Goal: Information Seeking & Learning: Get advice/opinions

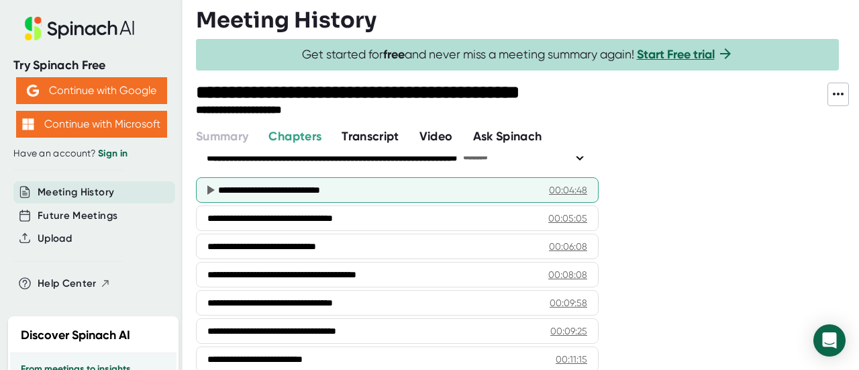
scroll to position [201, 0]
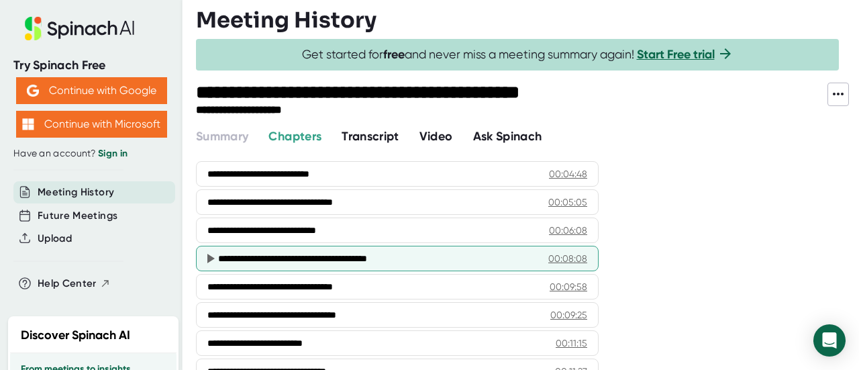
click at [465, 253] on div "**********" at bounding box center [378, 258] width 321 height 13
click at [204, 252] on icon at bounding box center [210, 258] width 16 height 16
click at [572, 256] on div "00:08:08" at bounding box center [567, 258] width 39 height 13
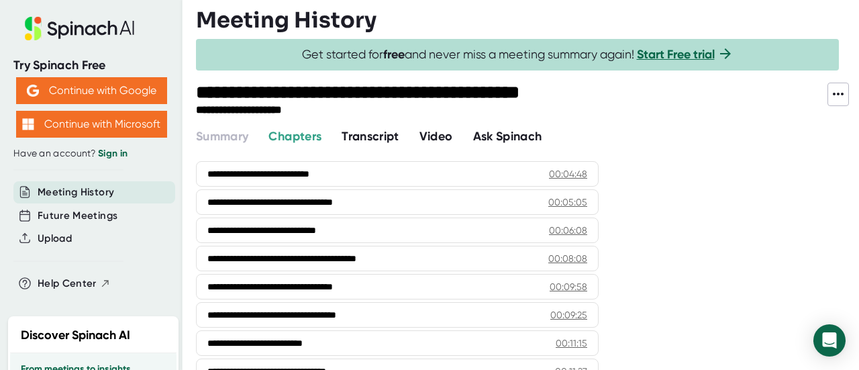
click at [387, 134] on span "Transcript" at bounding box center [371, 136] width 58 height 15
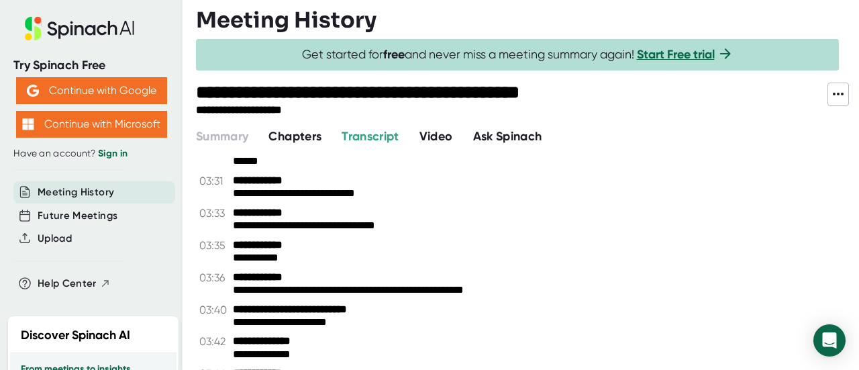
scroll to position [335, 0]
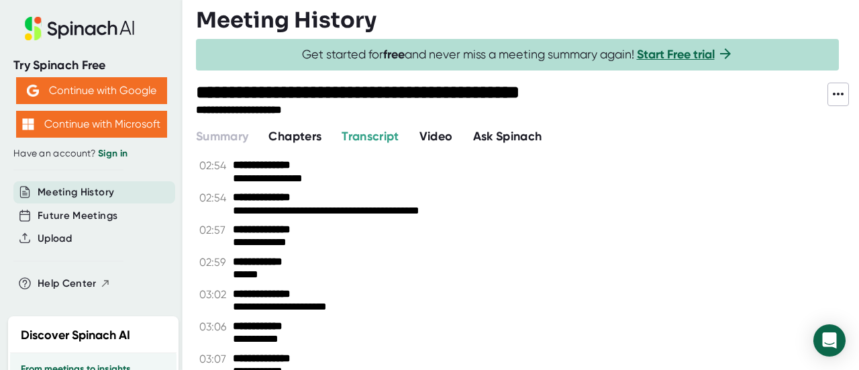
click at [317, 136] on span "Chapters" at bounding box center [294, 136] width 53 height 15
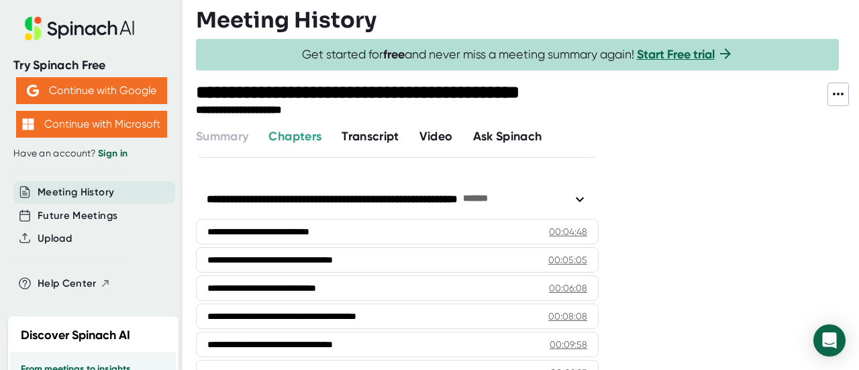
scroll to position [201, 0]
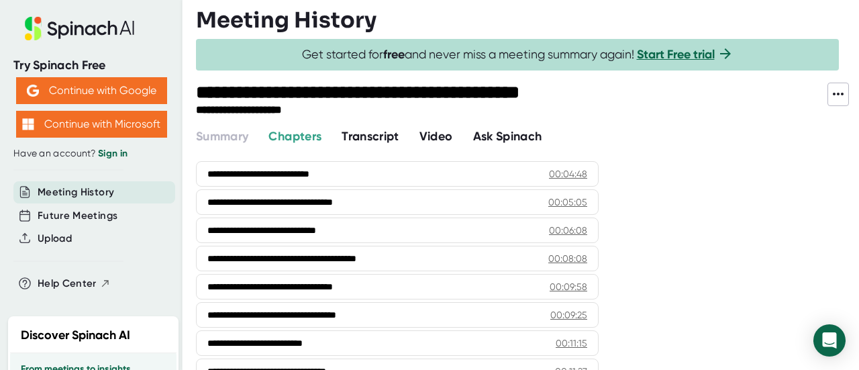
click at [300, 134] on span "Chapters" at bounding box center [294, 136] width 53 height 15
click at [367, 139] on span "Transcript" at bounding box center [371, 136] width 58 height 15
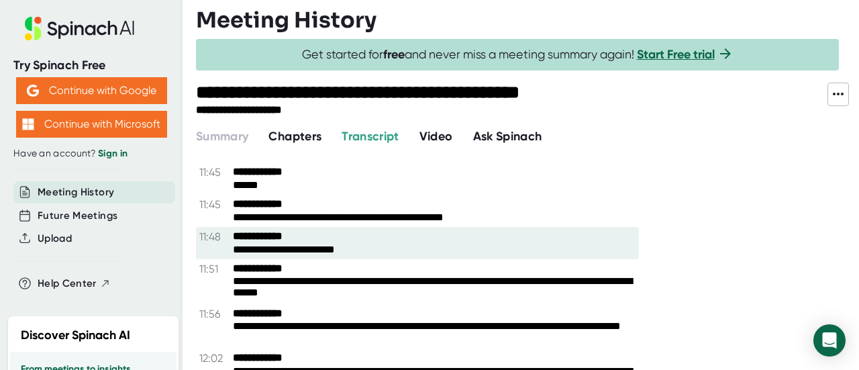
scroll to position [6844, 0]
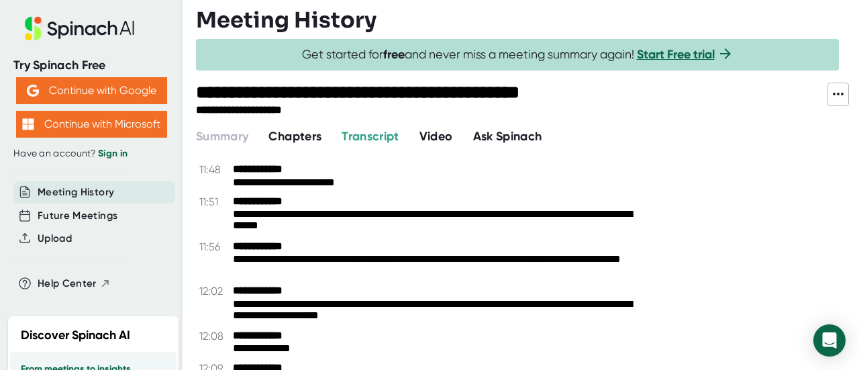
click at [514, 135] on span "Ask Spinach" at bounding box center [507, 136] width 69 height 15
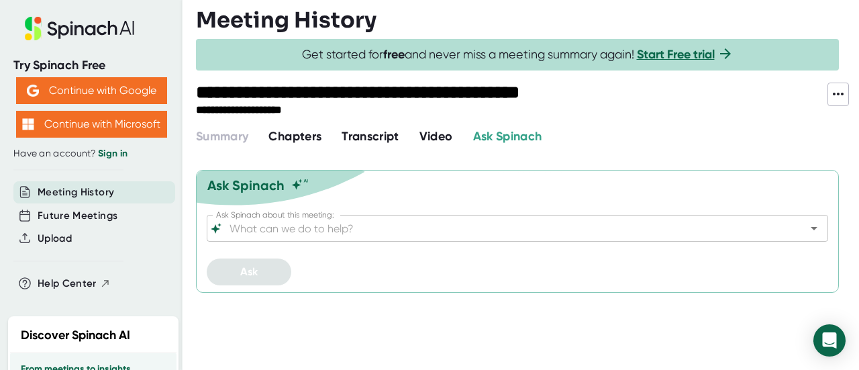
click at [331, 231] on input "Ask Spinach about this meeting:" at bounding box center [506, 228] width 558 height 19
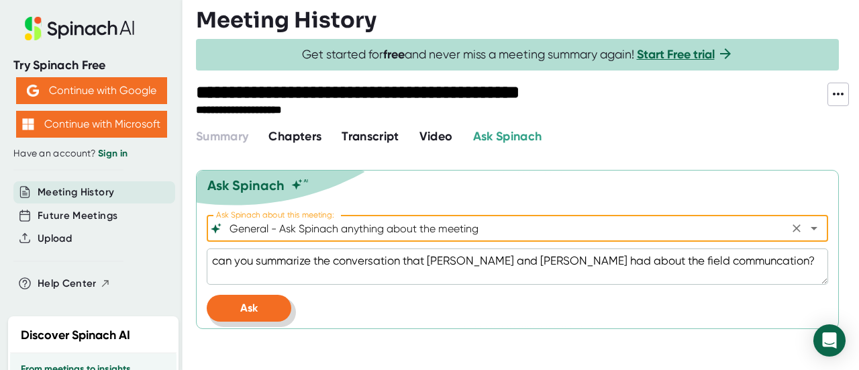
type input "General - Ask Spinach anything about the meeting"
click at [252, 297] on button "Ask" at bounding box center [249, 308] width 85 height 27
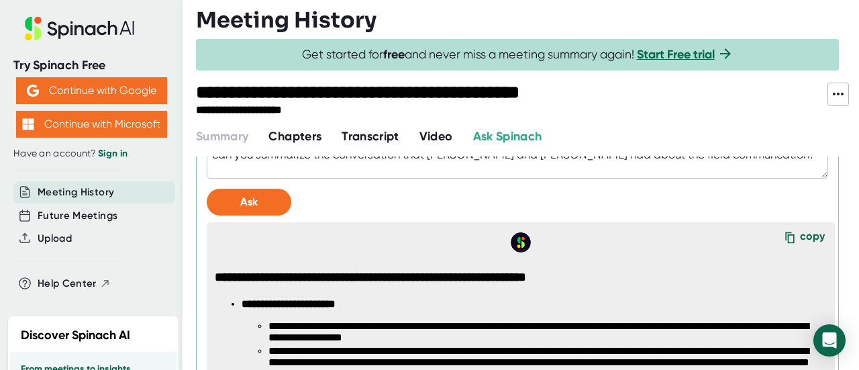
scroll to position [134, 0]
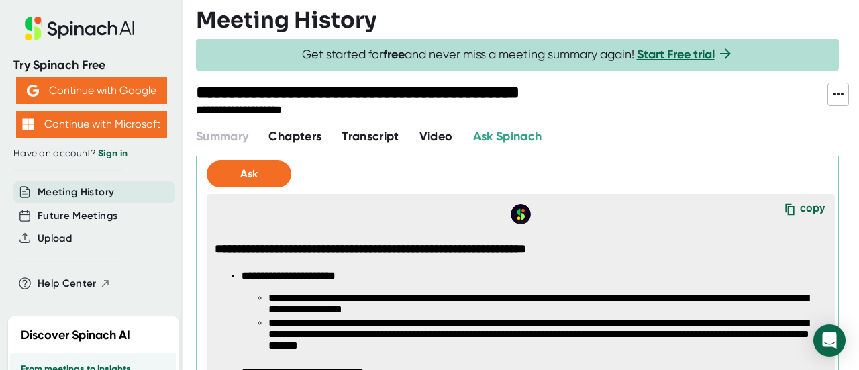
type textarea "x"
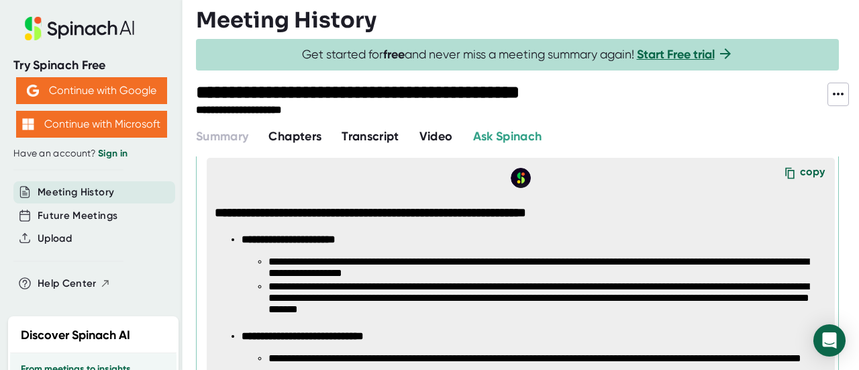
scroll to position [201, 0]
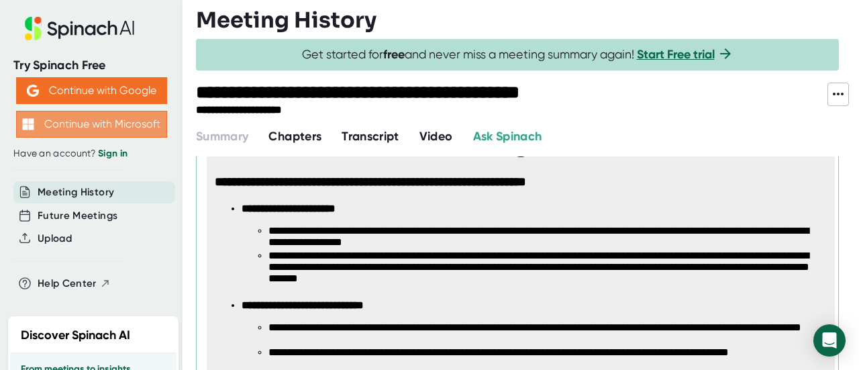
click at [117, 129] on button "Continue with Microsoft" at bounding box center [91, 124] width 151 height 27
